Goal: Task Accomplishment & Management: Use online tool/utility

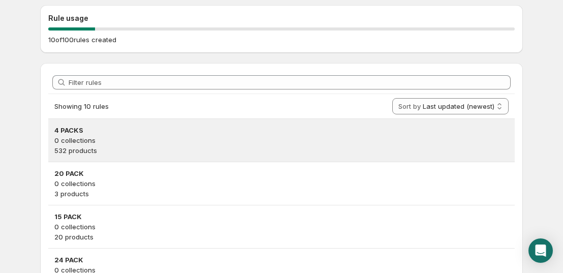
scroll to position [102, 0]
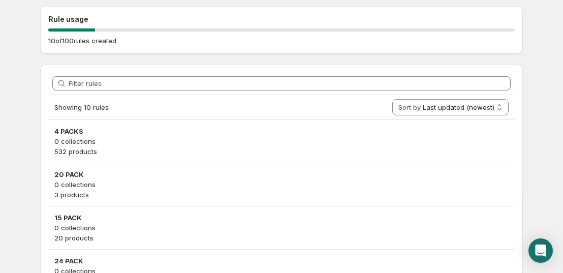
click at [142, 137] on p "0 collections" at bounding box center [281, 141] width 454 height 10
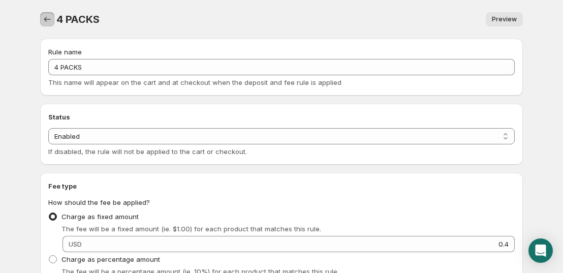
click at [51, 24] on icon "Settings" at bounding box center [47, 19] width 10 height 10
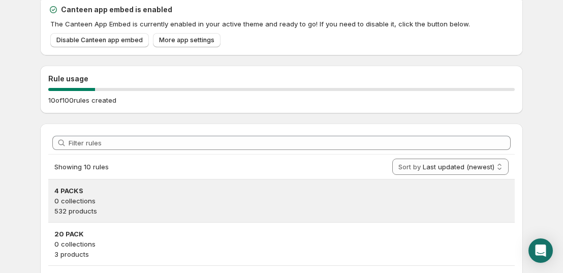
scroll to position [102, 0]
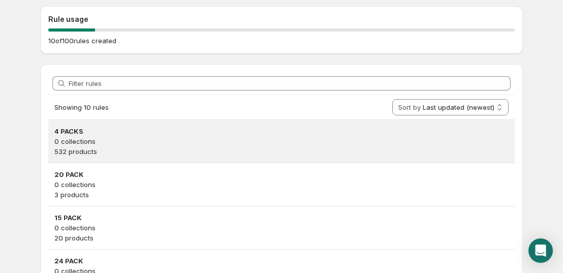
click at [148, 139] on p "0 collections" at bounding box center [281, 141] width 454 height 10
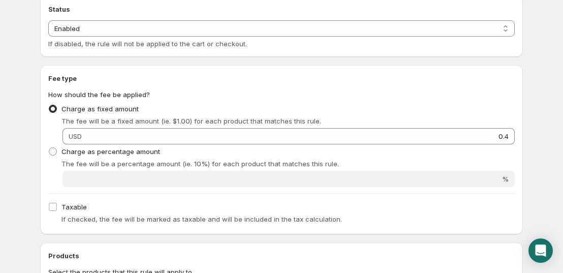
scroll to position [356, 0]
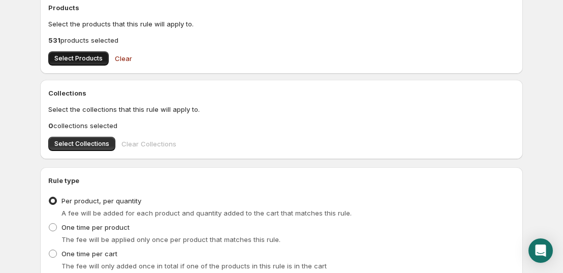
click at [72, 52] on button "Select Products" at bounding box center [78, 58] width 60 height 14
